Goal: Task Accomplishment & Management: Manage account settings

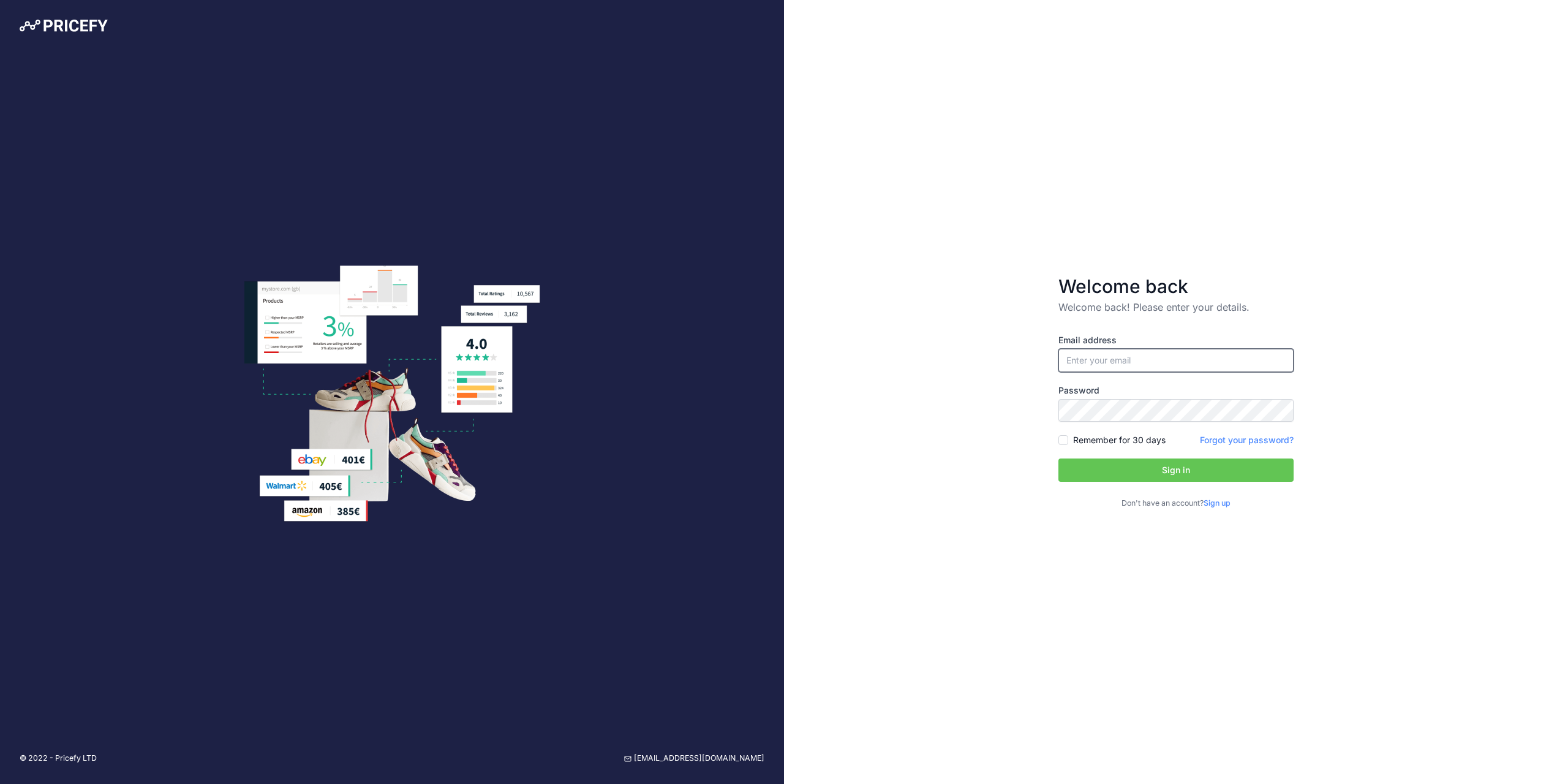
click at [1101, 361] on input "email" at bounding box center [1176, 360] width 235 height 23
click at [1097, 360] on input "email" at bounding box center [1176, 360] width 235 height 23
type input "[PERSON_NAME][EMAIL_ADDRESS][DOMAIN_NAME]"
click at [1202, 469] on button "Sign in" at bounding box center [1176, 469] width 235 height 23
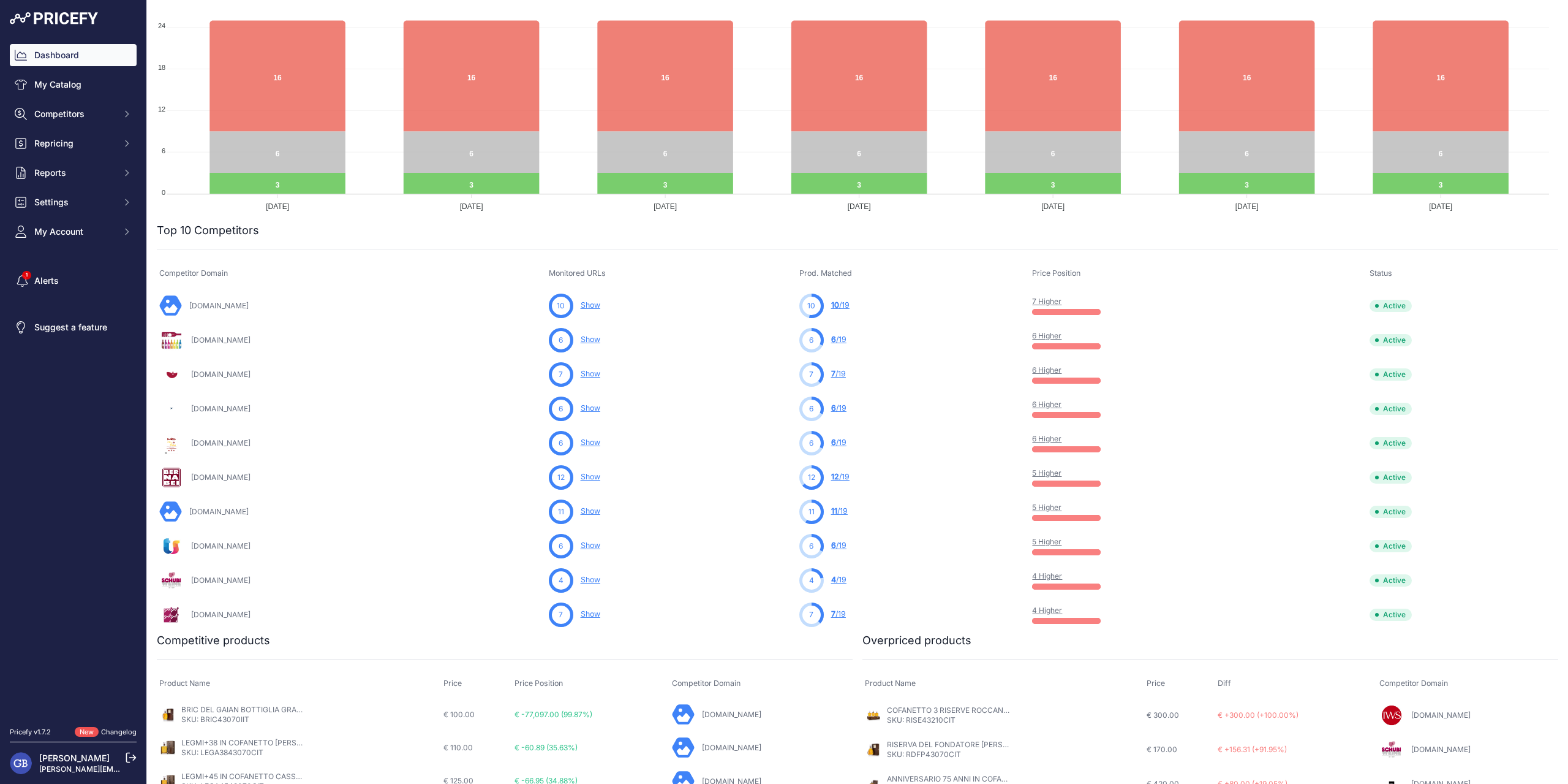
scroll to position [368, 0]
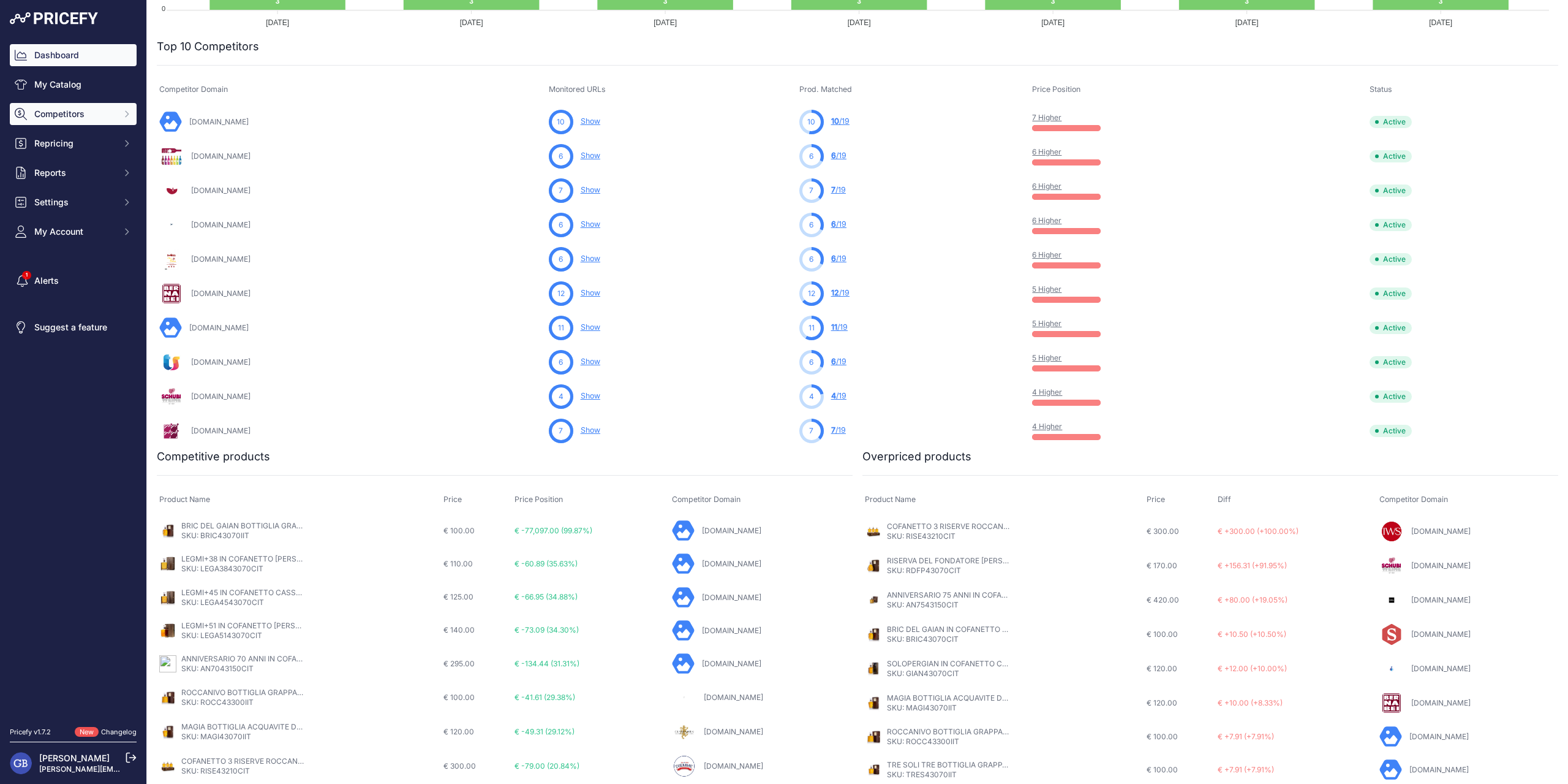
click at [71, 125] on button "Competitors" at bounding box center [73, 114] width 127 height 22
click at [70, 129] on link "Competitors" at bounding box center [73, 135] width 127 height 21
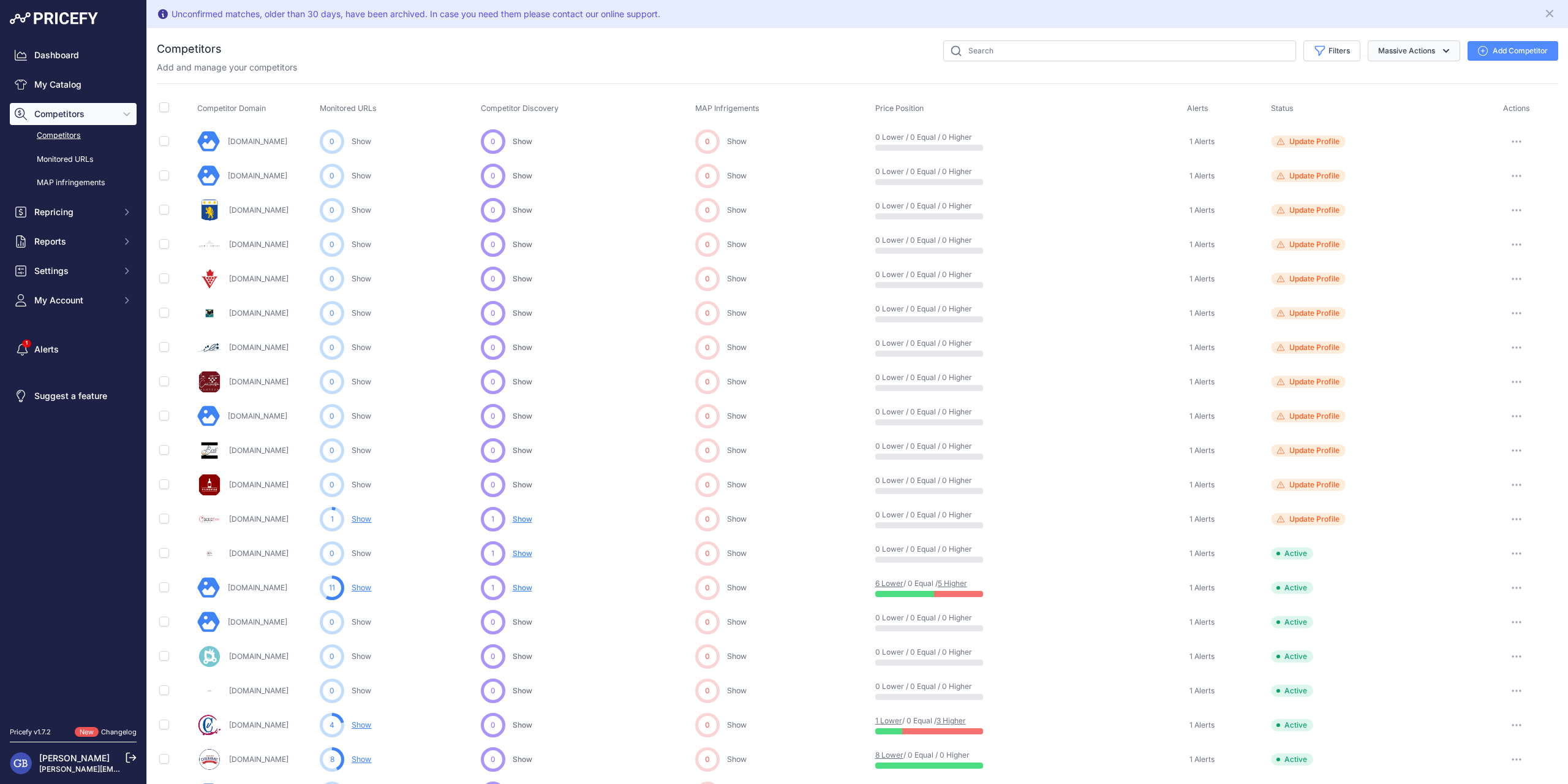
click at [1381, 56] on button "Massive Actions" at bounding box center [1414, 51] width 92 height 21
click at [163, 109] on input "checkbox" at bounding box center [164, 107] width 10 height 10
checkbox input "true"
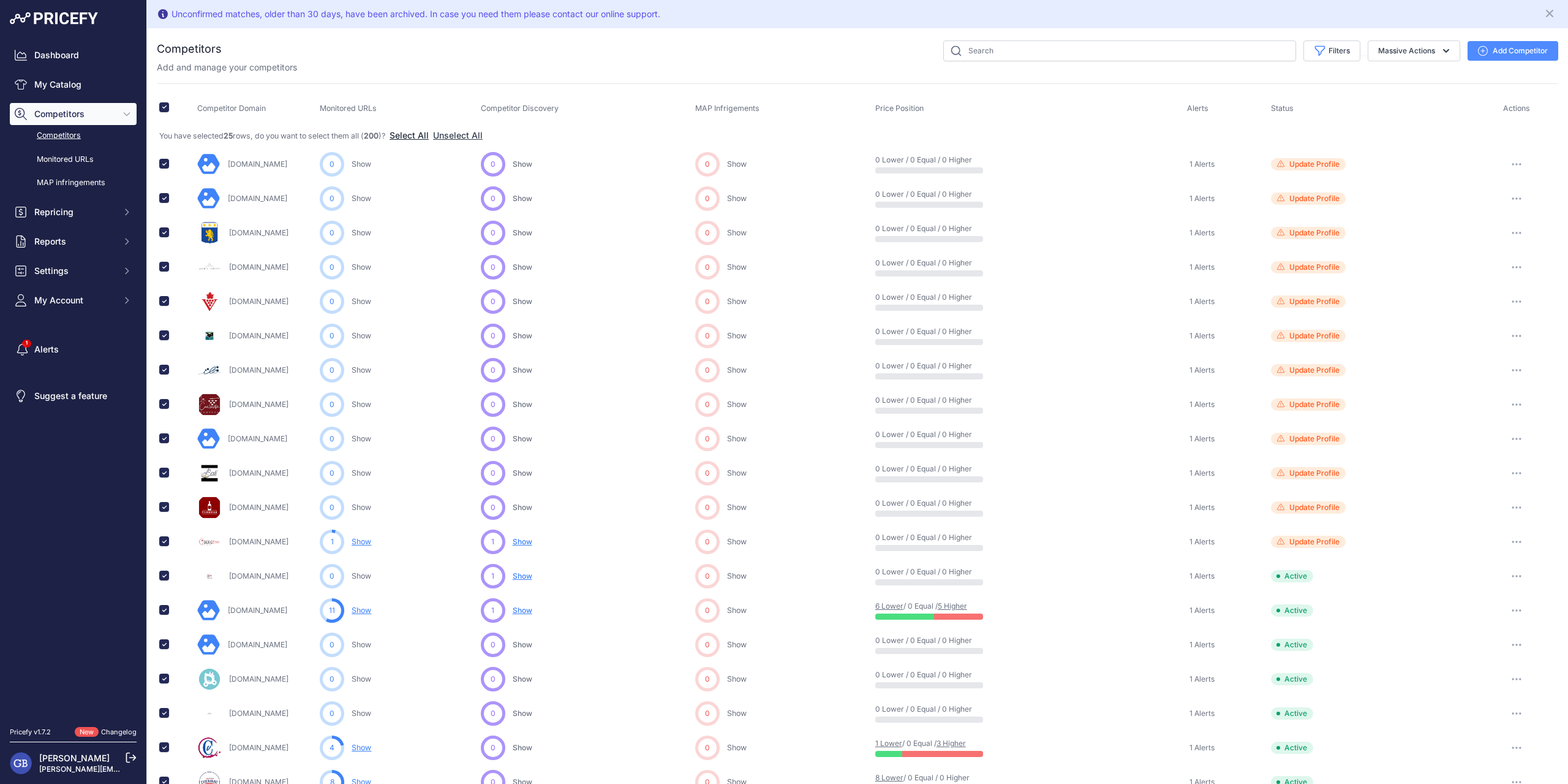
click at [419, 138] on button "Select All" at bounding box center [409, 135] width 39 height 12
click at [1424, 52] on button "Massive Actions" at bounding box center [1414, 51] width 92 height 21
click at [70, 167] on link "Monitored URLs" at bounding box center [73, 159] width 127 height 21
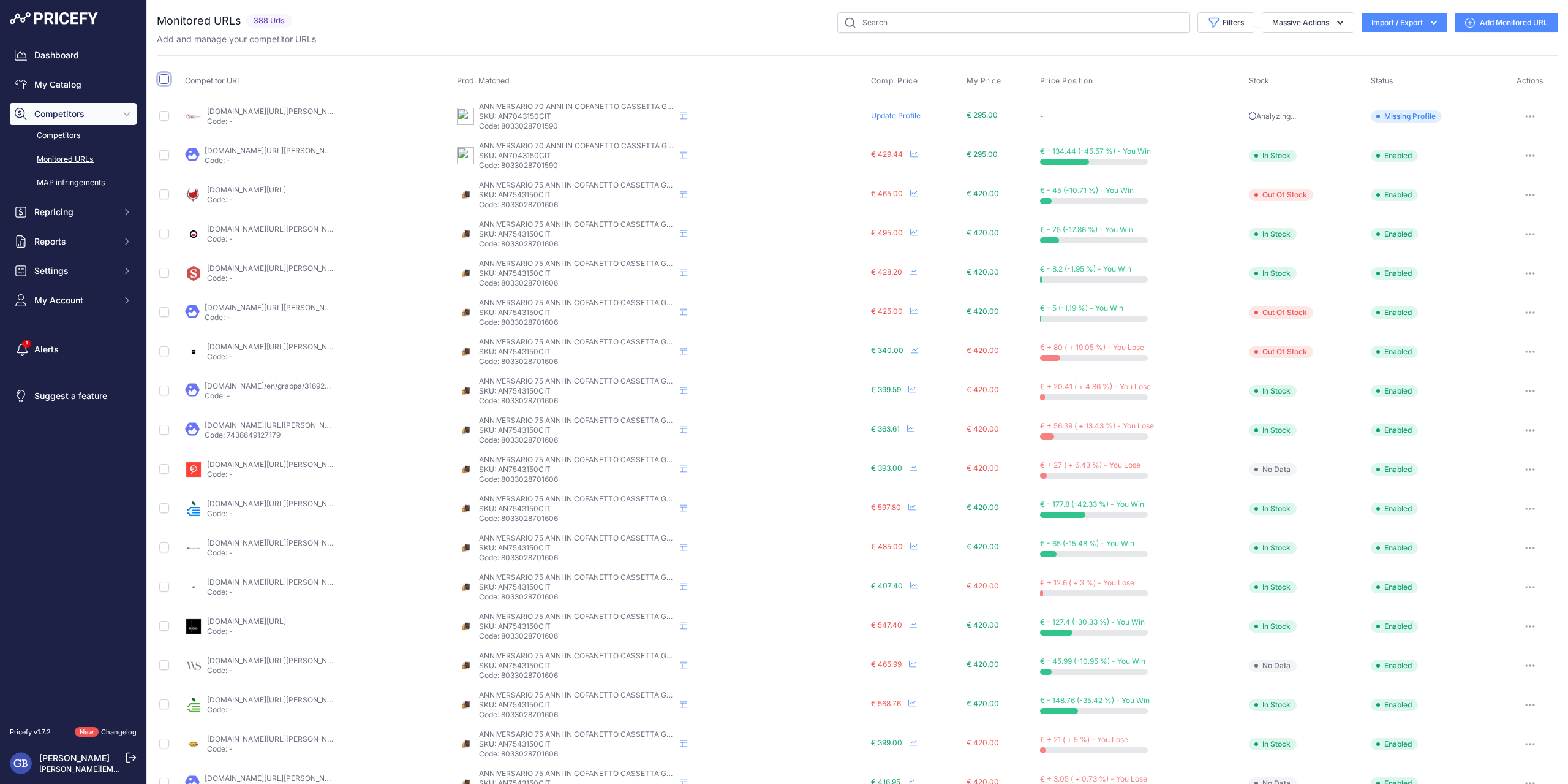
click at [168, 79] on input "checkbox" at bounding box center [164, 79] width 10 height 10
checkbox input "true"
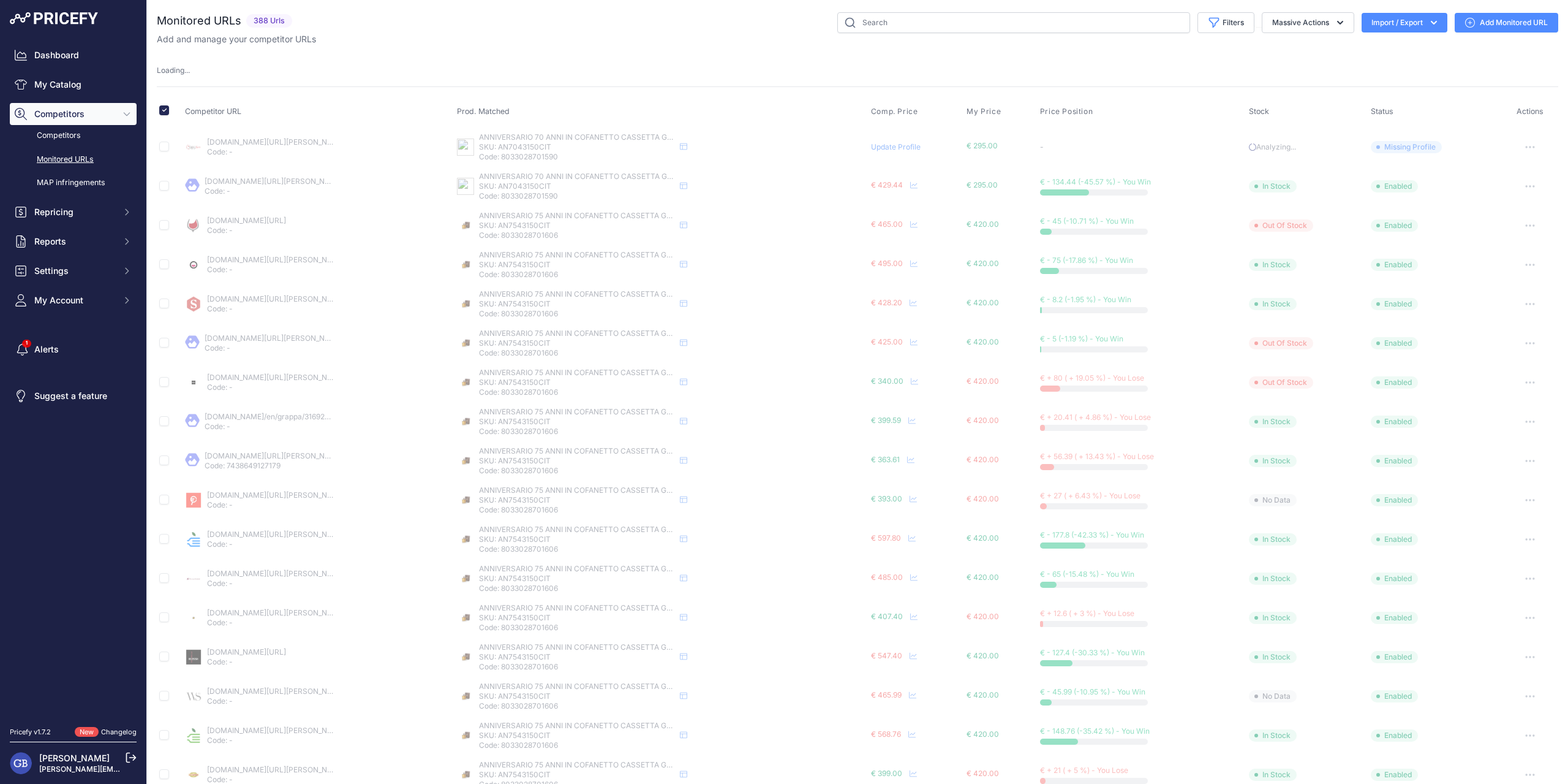
click at [1428, 15] on button "Import / Export" at bounding box center [1404, 22] width 86 height 20
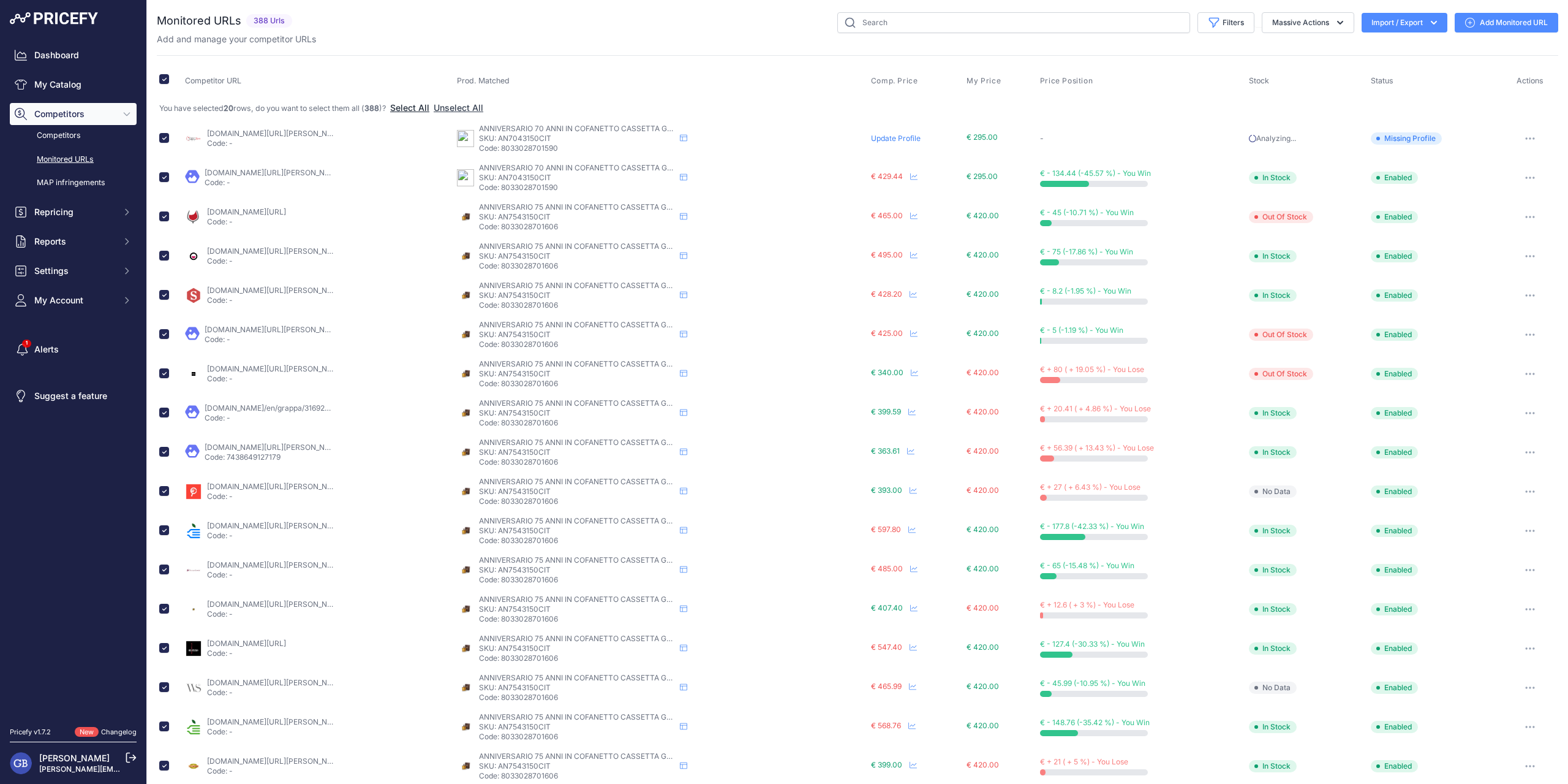
click at [413, 109] on button "Select All" at bounding box center [409, 107] width 39 height 12
click at [1427, 18] on icon "button" at bounding box center [1433, 22] width 12 height 12
click at [1395, 68] on div "Export" at bounding box center [1403, 71] width 98 height 22
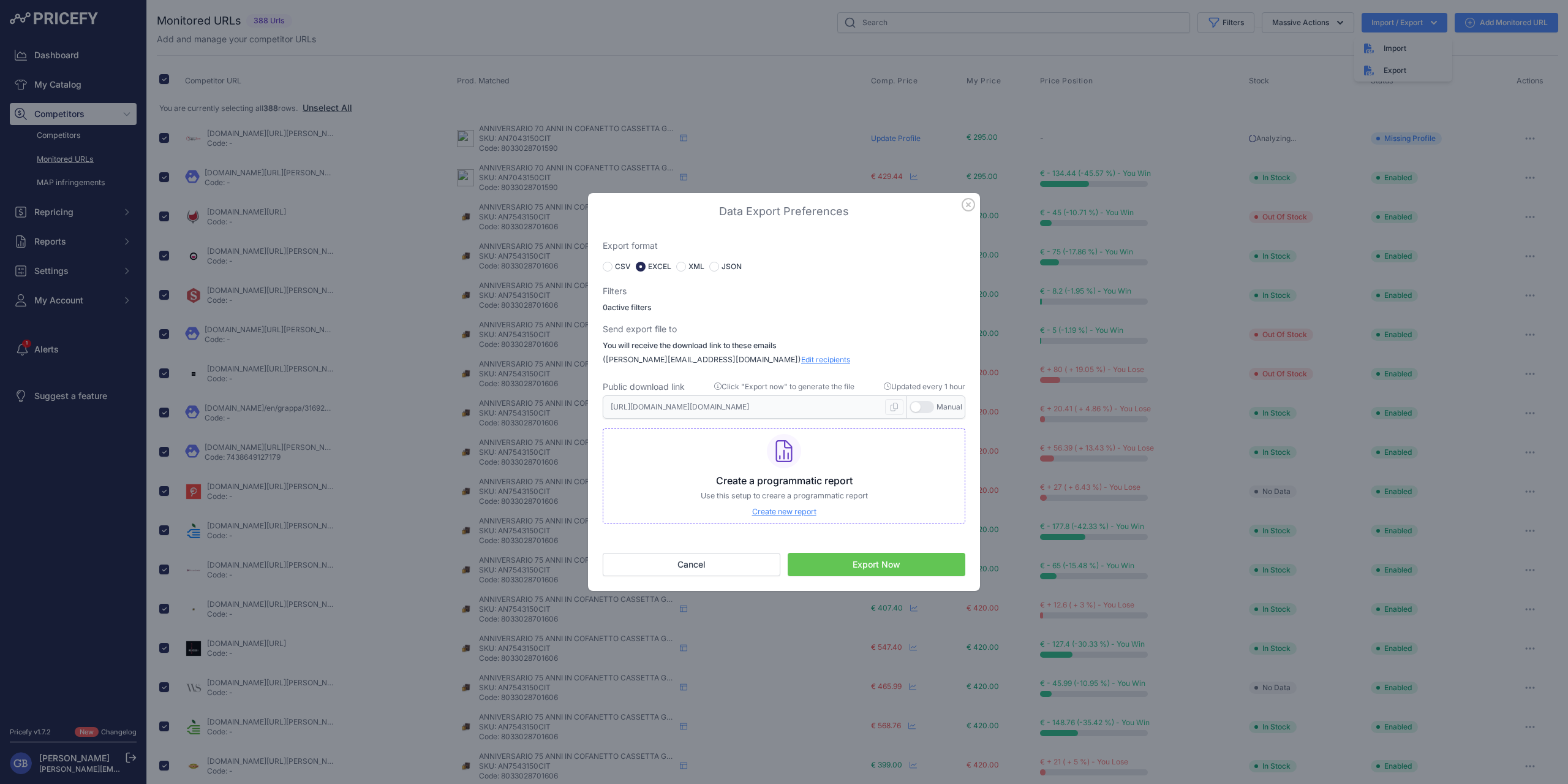
click at [875, 564] on button "Export Now" at bounding box center [876, 564] width 178 height 23
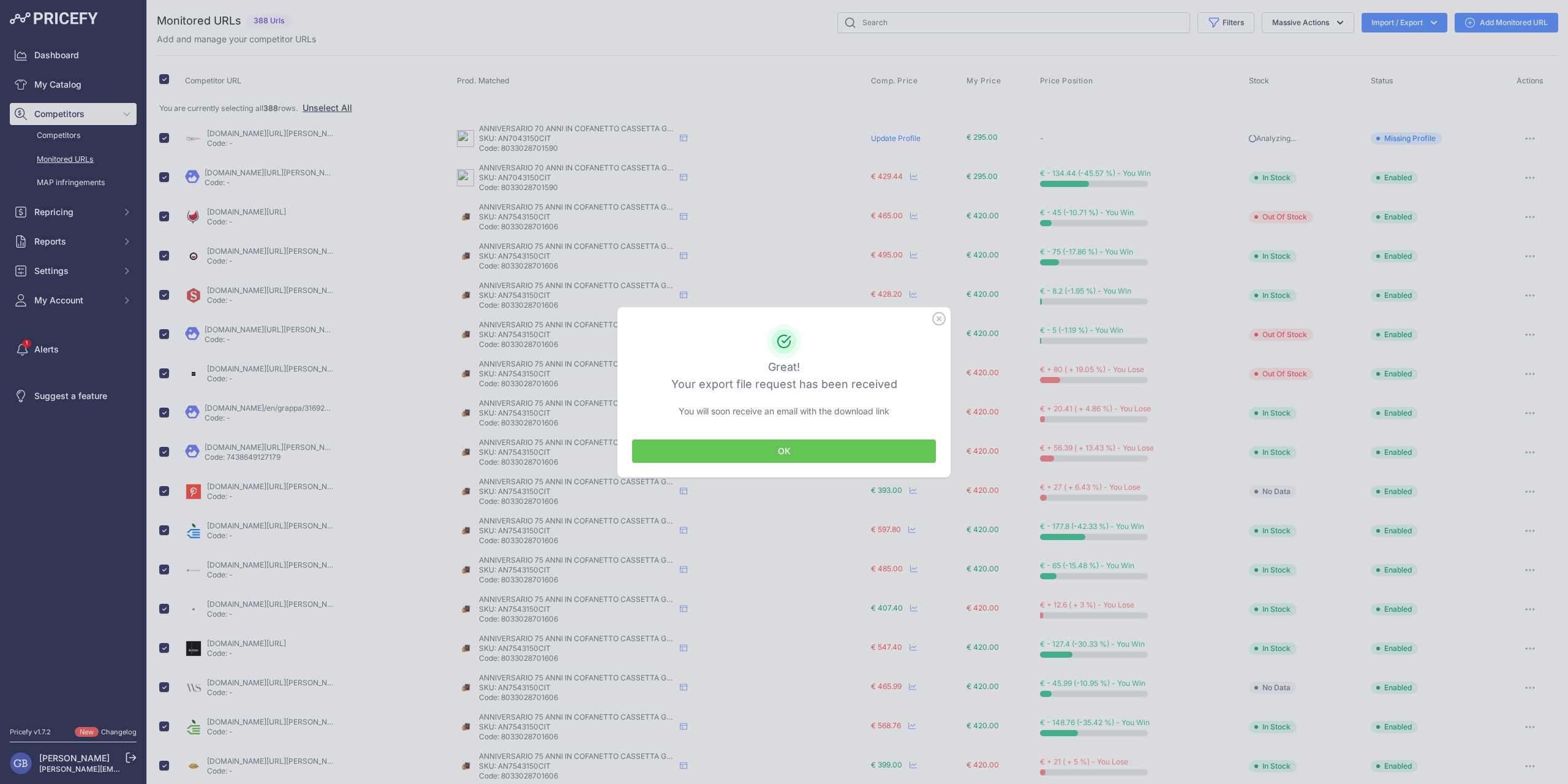
click at [784, 453] on button "OK" at bounding box center [784, 450] width 304 height 23
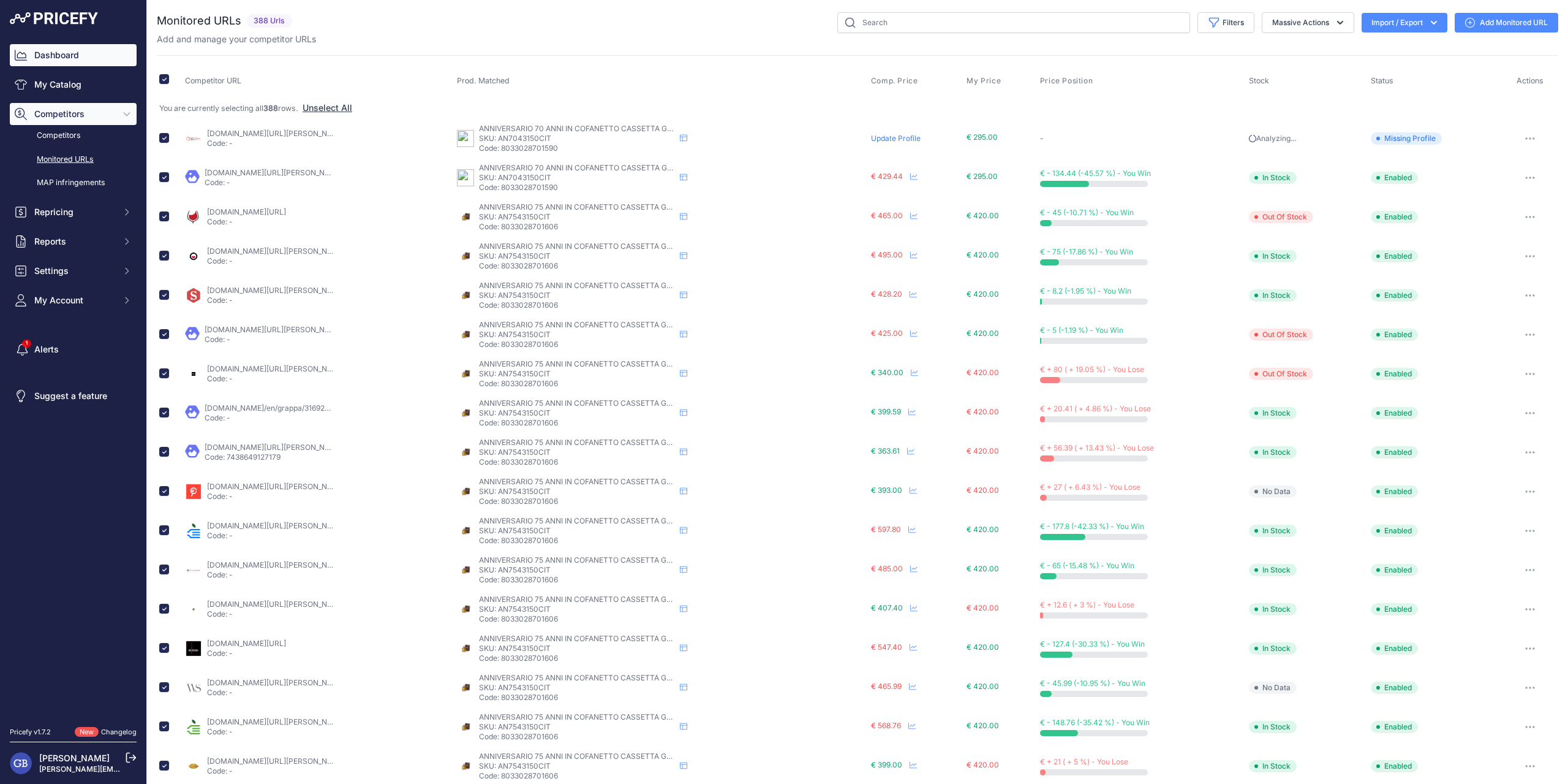
click at [24, 59] on icon "Sidebar" at bounding box center [21, 55] width 12 height 12
